Goal: Task Accomplishment & Management: Manage account settings

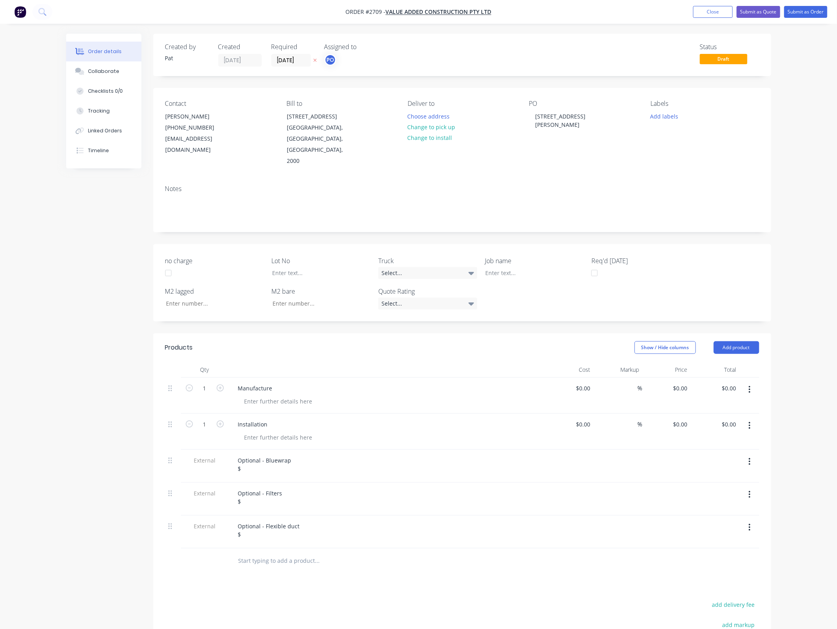
drag, startPoint x: 0, startPoint y: 0, endPoint x: 666, endPoint y: 32, distance: 666.3
click at [715, 12] on button "Close" at bounding box center [713, 12] width 40 height 12
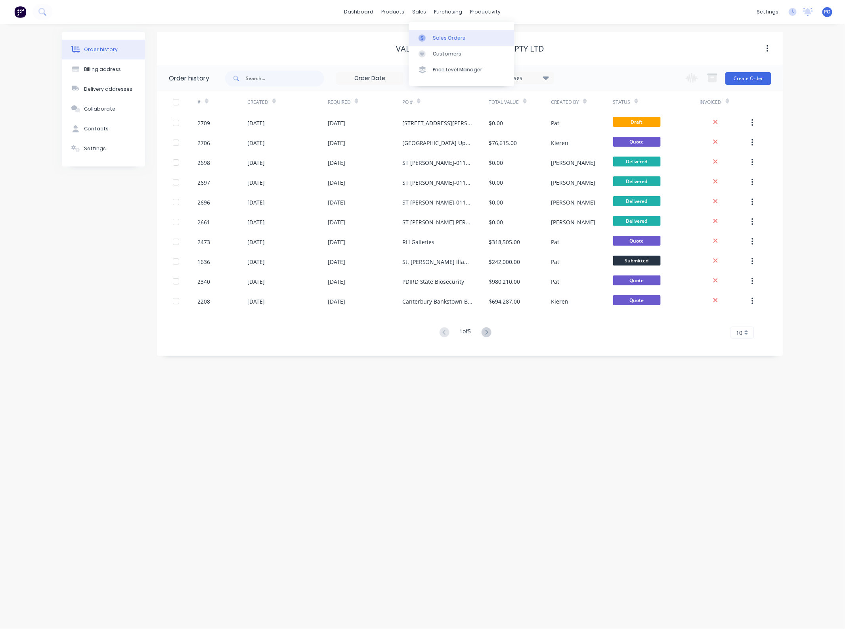
click at [436, 36] on div "Sales Orders" at bounding box center [449, 37] width 32 height 7
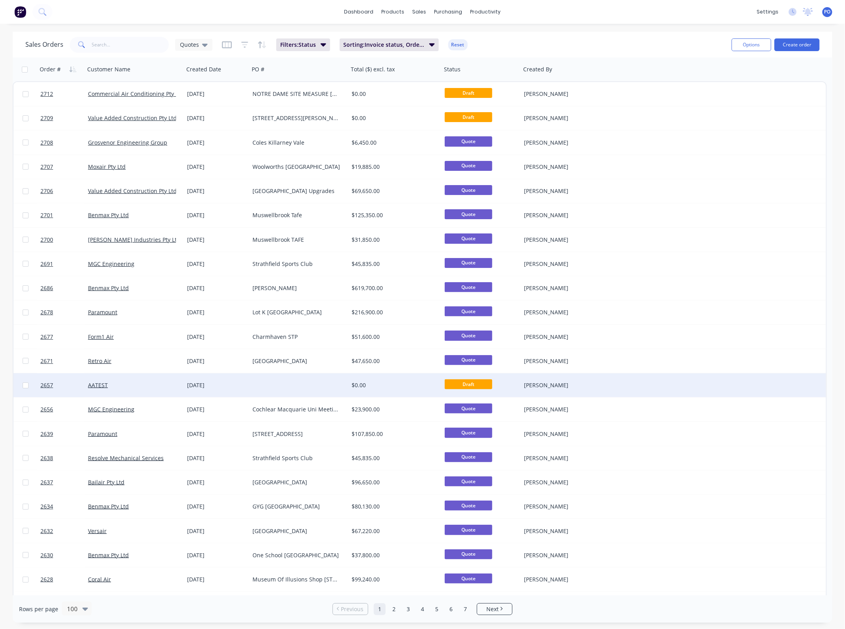
click at [282, 385] on div at bounding box center [298, 385] width 99 height 24
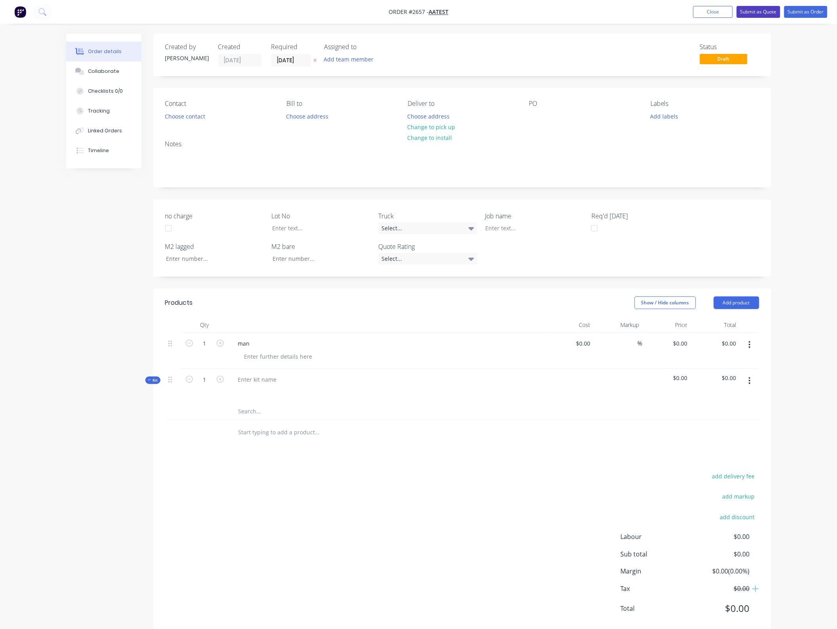
click at [749, 16] on button "Submit as Quote" at bounding box center [759, 12] width 44 height 12
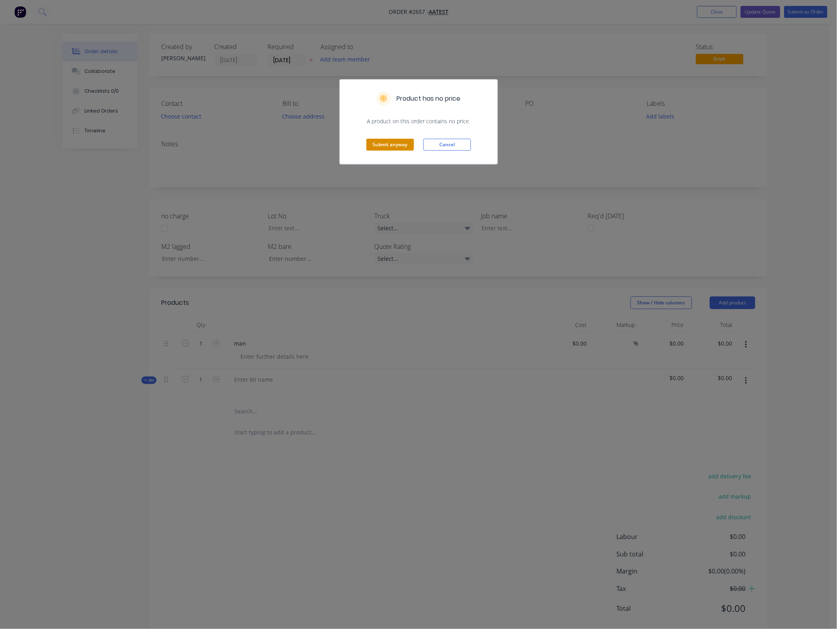
click at [388, 143] on button "Submit anyway" at bounding box center [390, 145] width 48 height 12
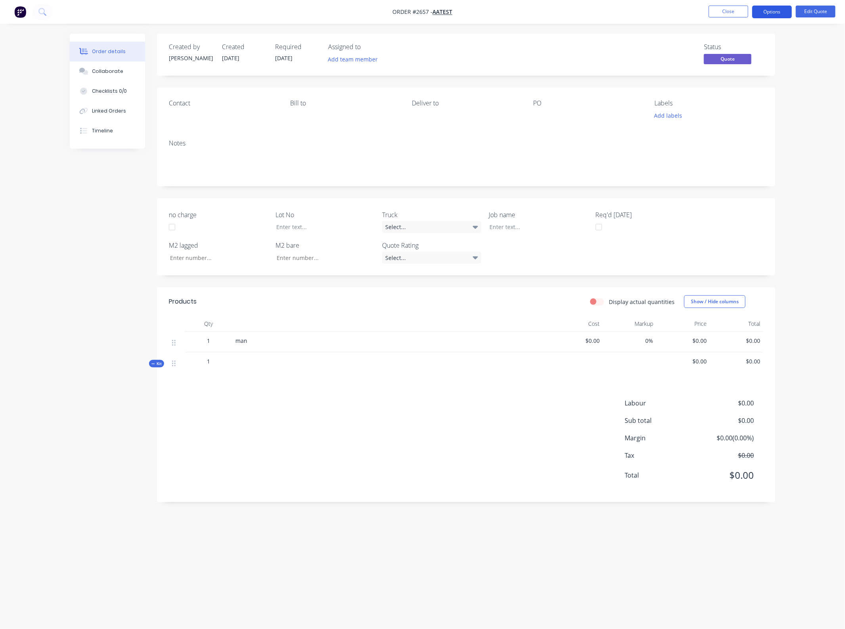
click at [769, 15] on button "Options" at bounding box center [772, 12] width 40 height 13
click at [756, 96] on div "Convert to Order" at bounding box center [747, 95] width 73 height 11
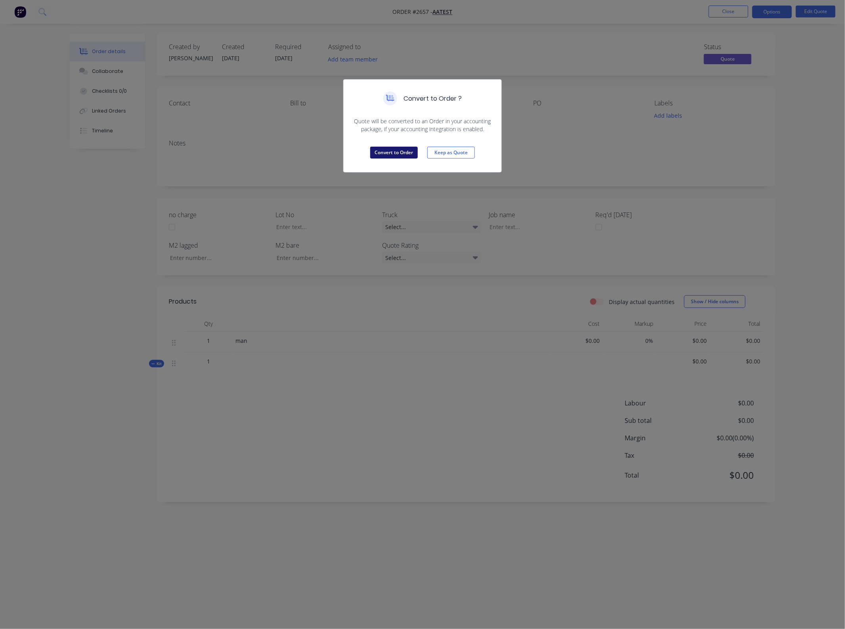
click at [406, 148] on button "Convert to Order" at bounding box center [394, 153] width 48 height 12
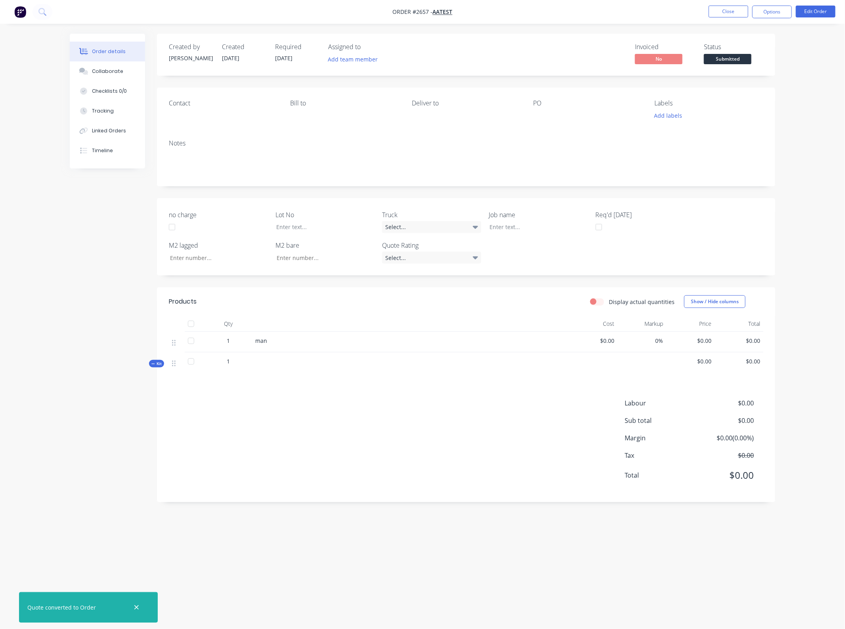
click at [776, 4] on nav "Order #2657 - AATEST Close Options Edit Order" at bounding box center [422, 12] width 845 height 24
click at [774, 8] on button "Options" at bounding box center [772, 12] width 40 height 13
click at [741, 92] on div "Work Order" at bounding box center [747, 95] width 73 height 11
click at [746, 69] on div "With pricing" at bounding box center [747, 63] width 73 height 11
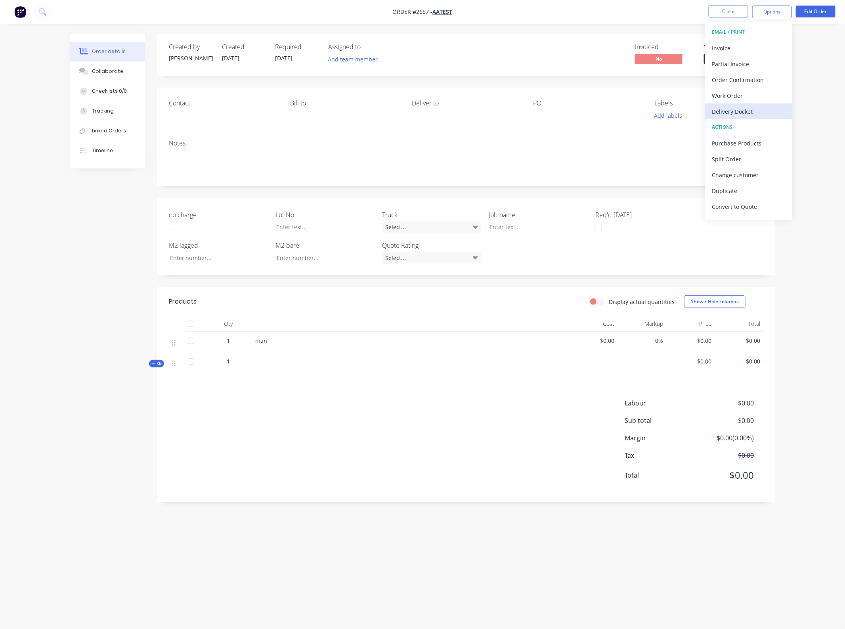
click at [751, 111] on div "Delivery Docket" at bounding box center [747, 111] width 73 height 11
click at [749, 77] on div "Without pricing" at bounding box center [747, 79] width 73 height 11
